Goal: Task Accomplishment & Management: Use online tool/utility

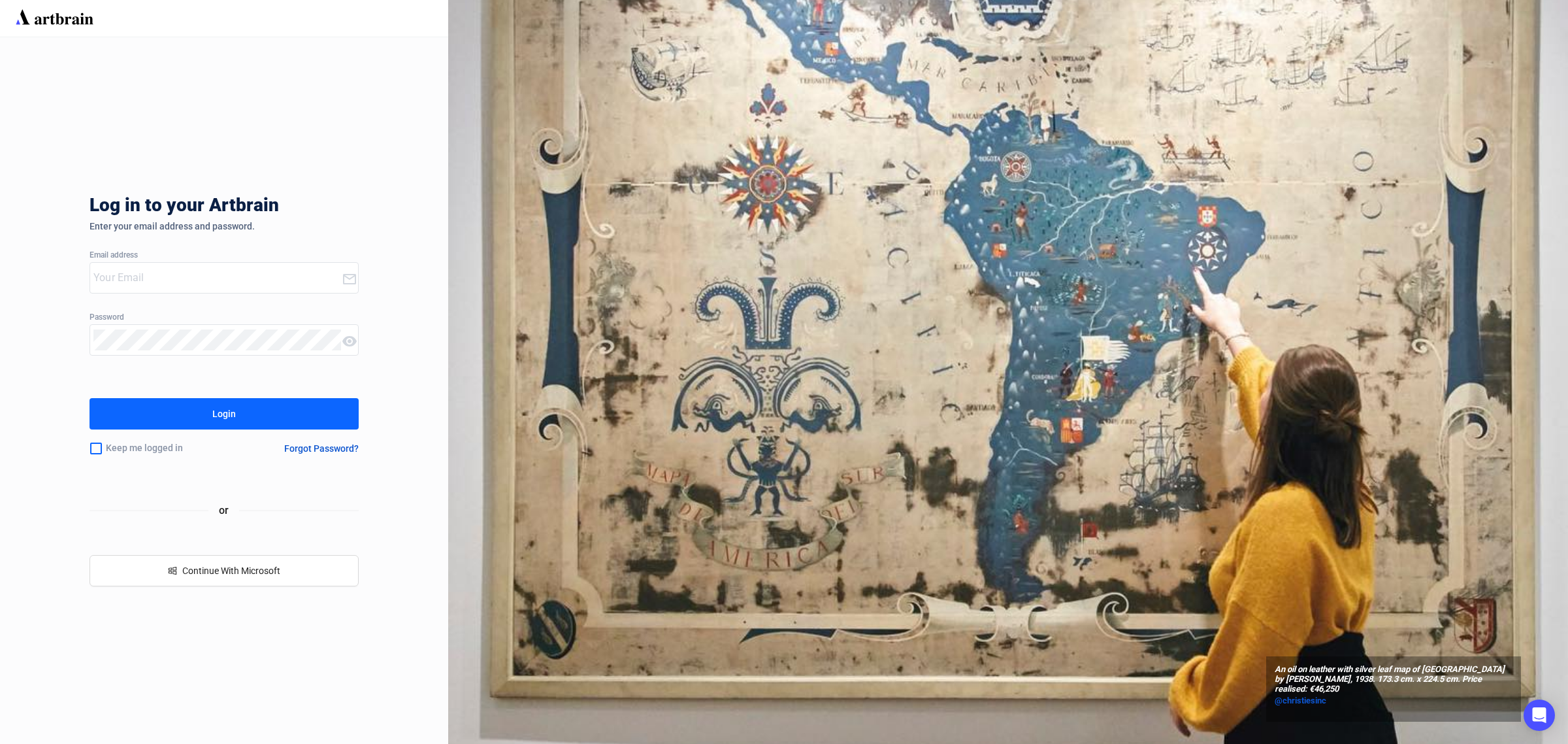
click at [131, 273] on input "email" at bounding box center [217, 278] width 248 height 21
type input "[EMAIL_ADDRESS][DOMAIN_NAME]"
click at [216, 419] on div "Login" at bounding box center [224, 414] width 24 height 21
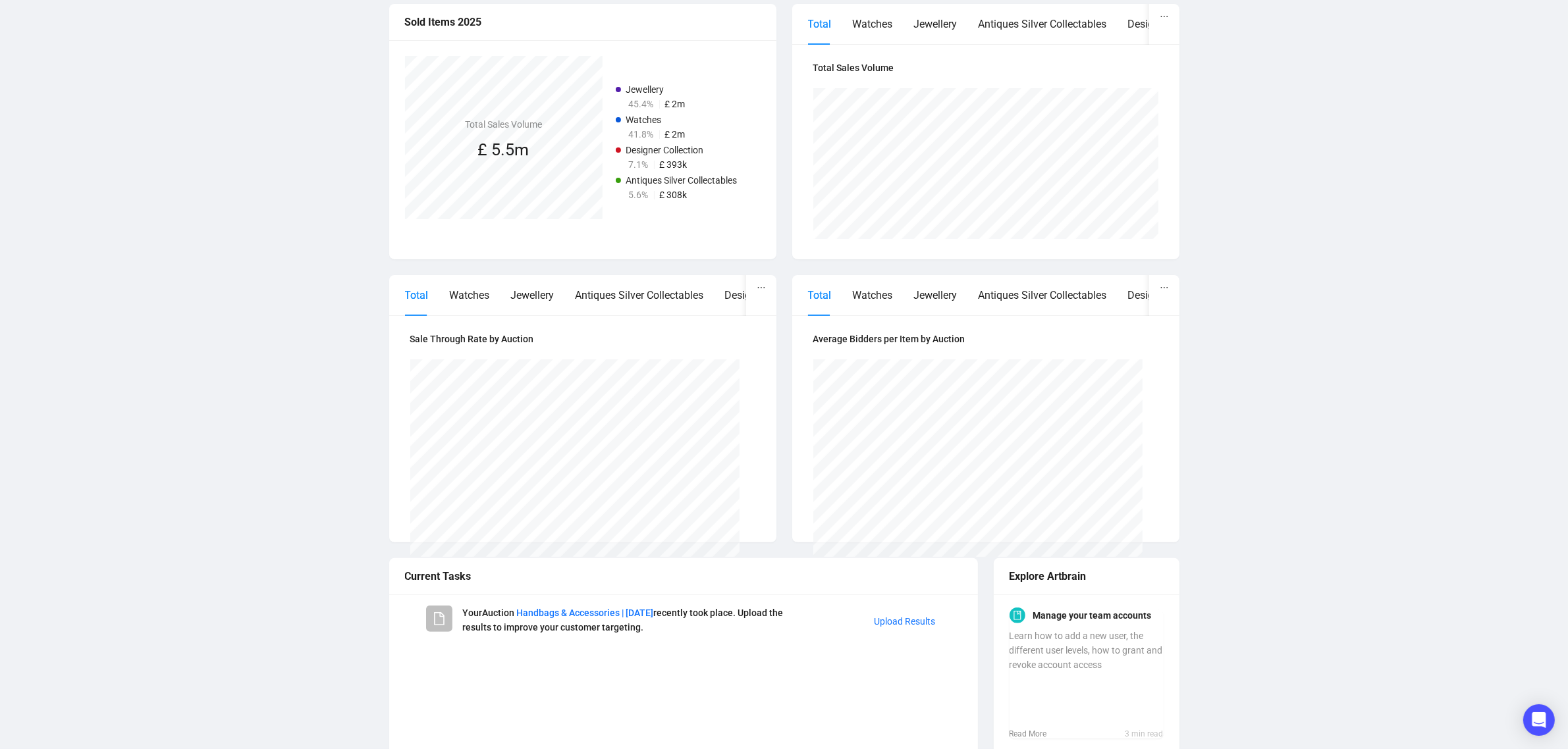
scroll to position [351, 0]
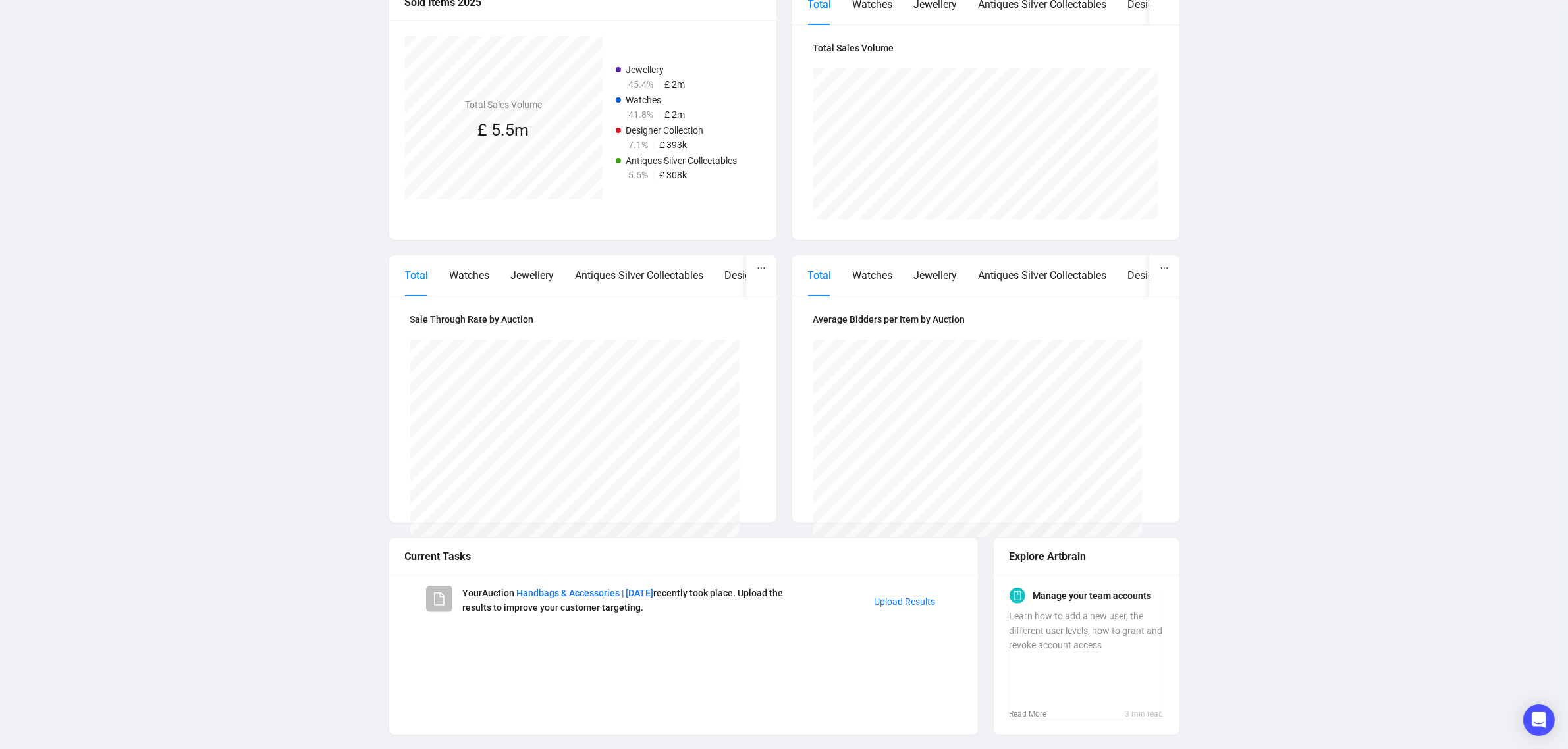
click at [899, 602] on link "Upload Results" at bounding box center [906, 601] width 61 height 10
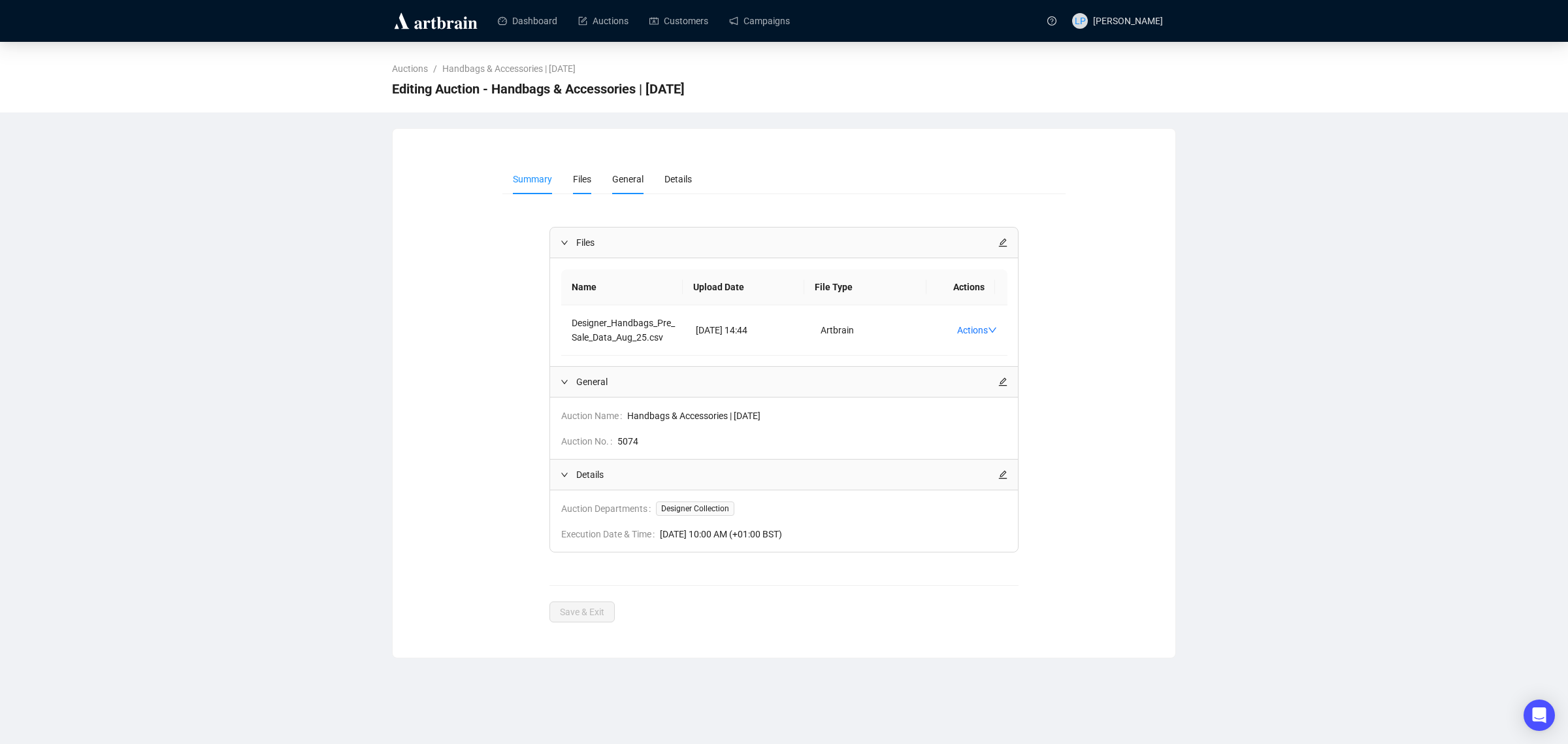
click at [575, 170] on li "Files" at bounding box center [582, 179] width 39 height 30
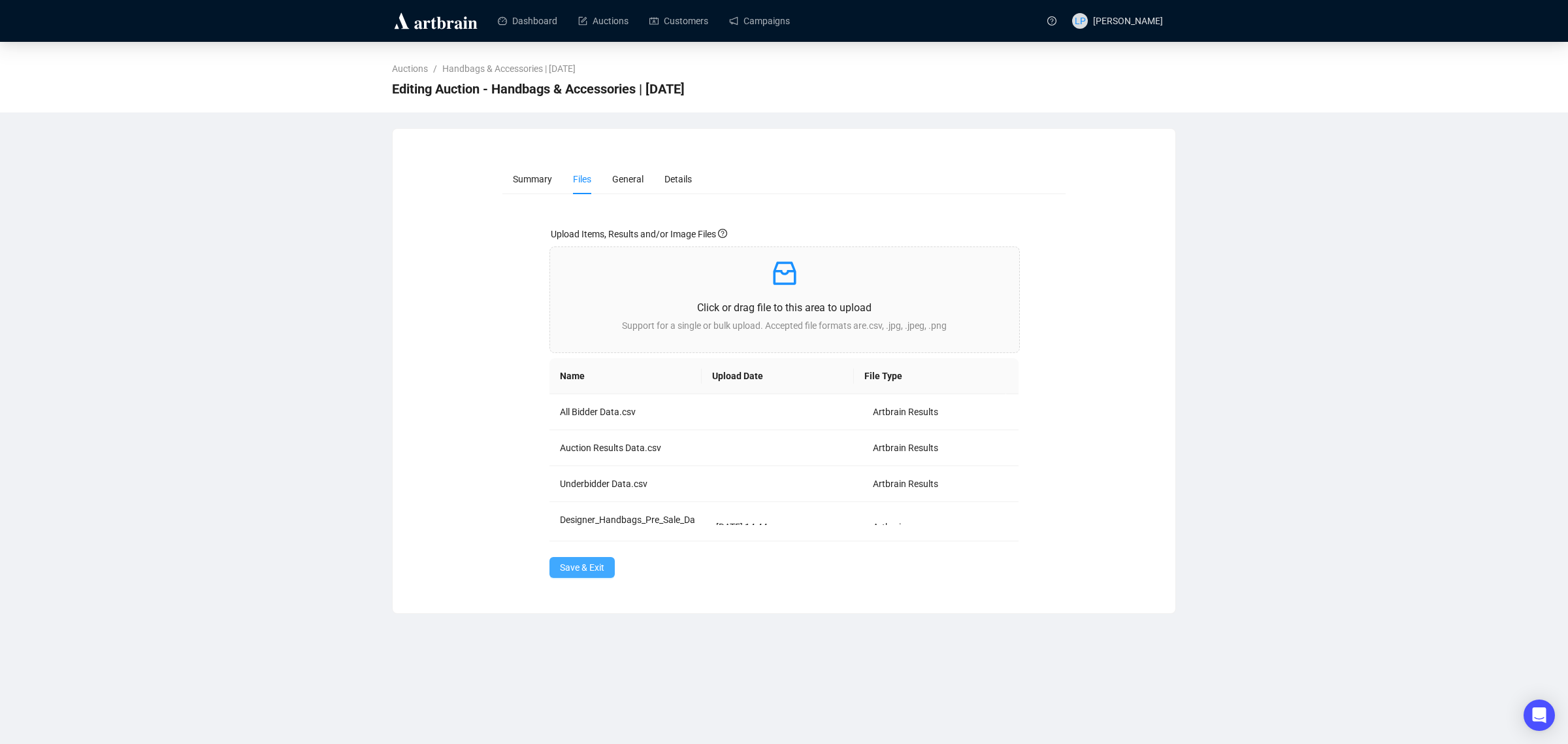
click at [591, 572] on span "Save & Exit" at bounding box center [582, 568] width 44 height 15
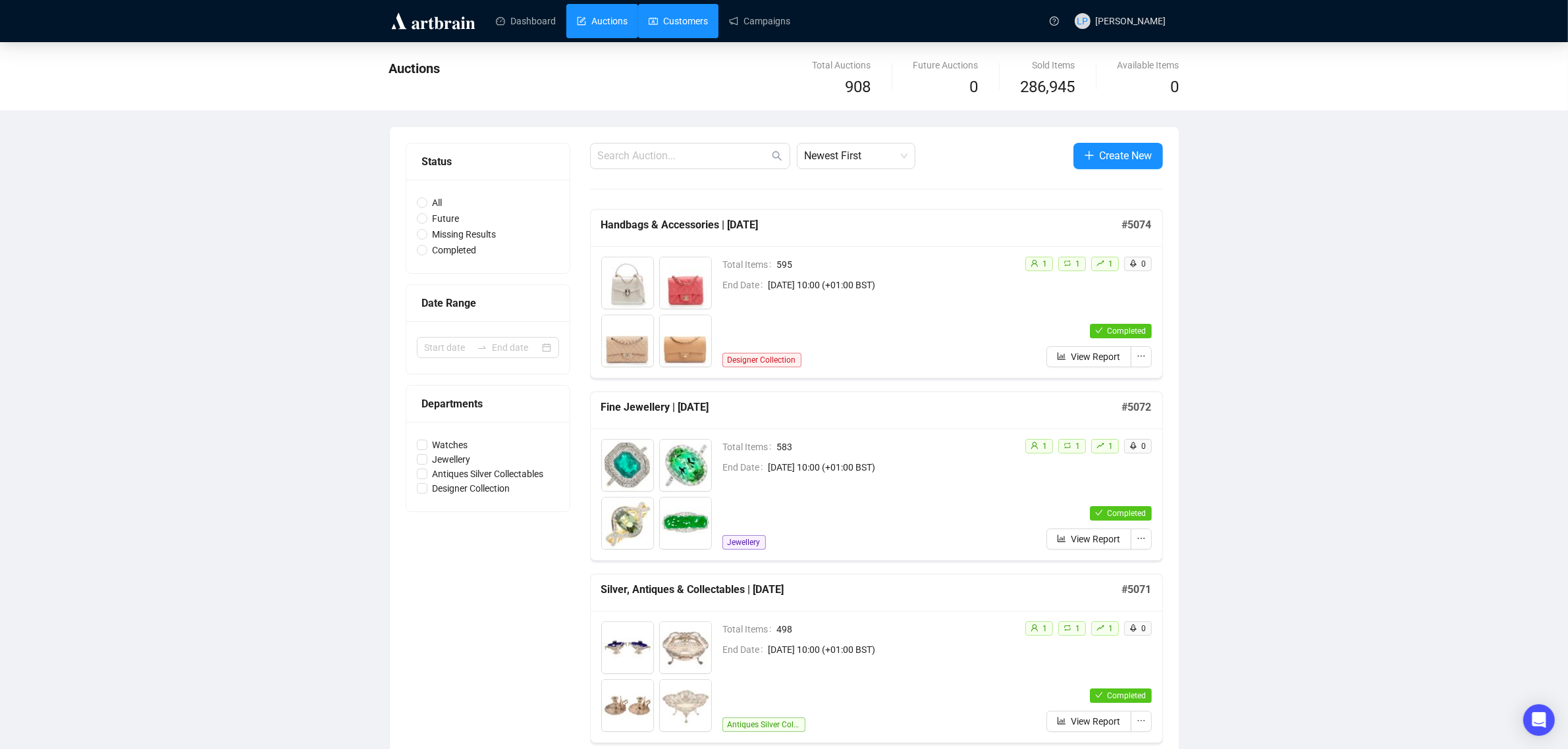
click at [680, 24] on link "Customers" at bounding box center [678, 21] width 59 height 34
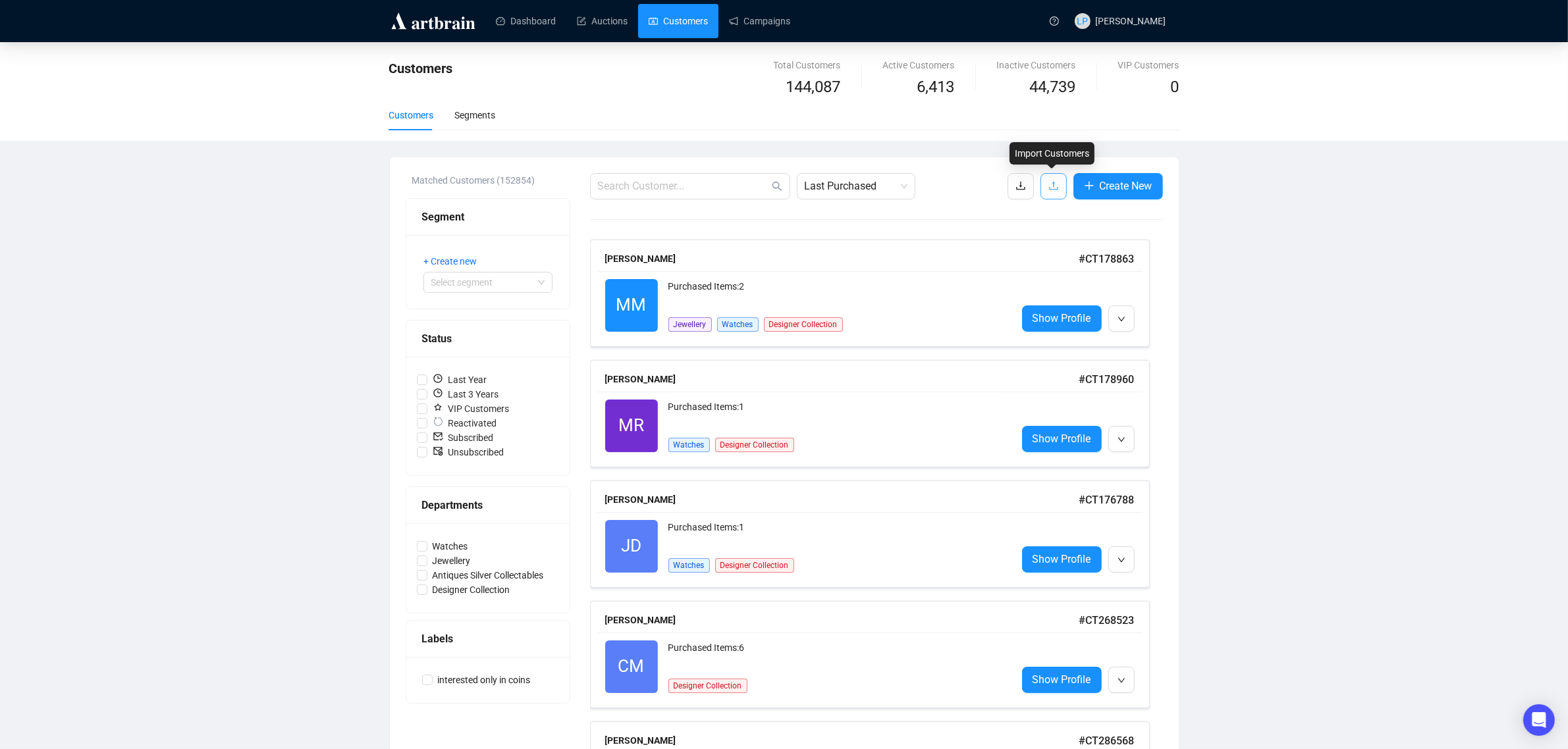
click at [1049, 183] on icon "upload" at bounding box center [1053, 185] width 10 height 10
